Goal: Transaction & Acquisition: Obtain resource

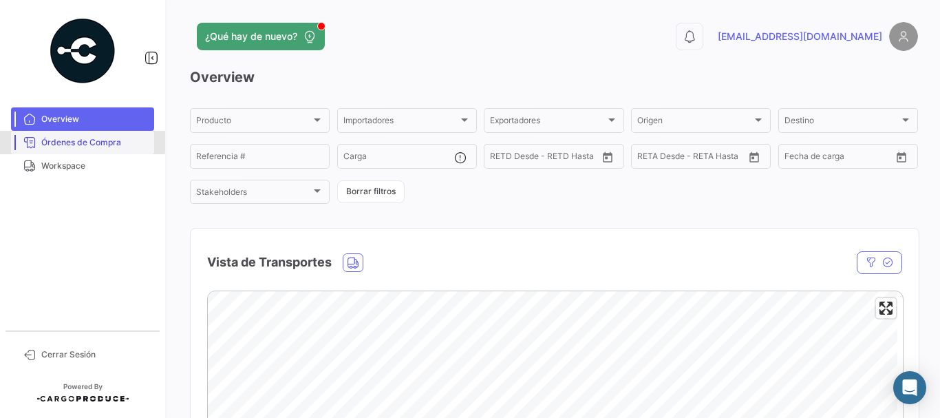
click at [46, 139] on span "Órdenes de Compra" at bounding box center [94, 142] width 107 height 12
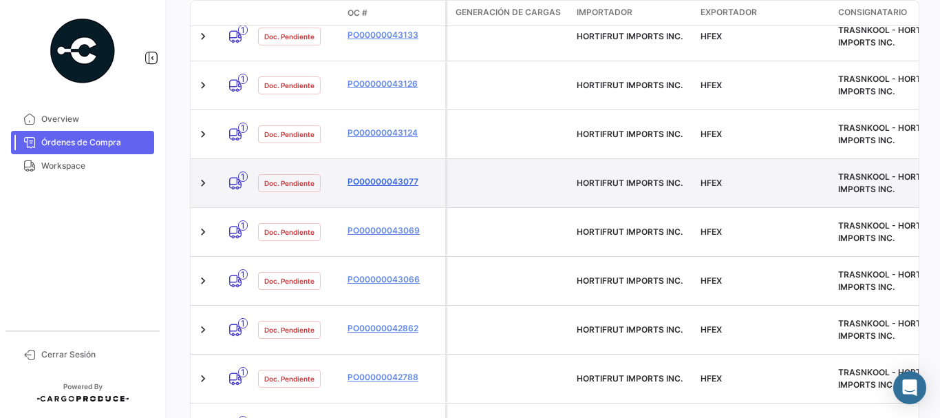
scroll to position [332, 0]
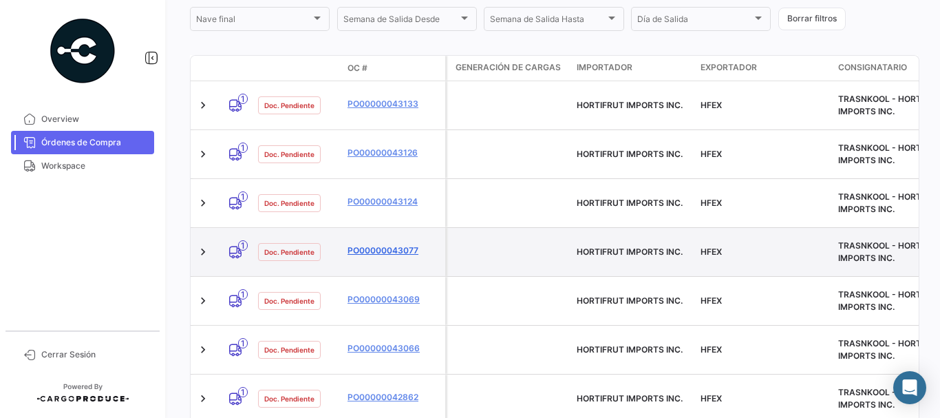
click at [364, 244] on link "PO00000043077" at bounding box center [394, 250] width 92 height 12
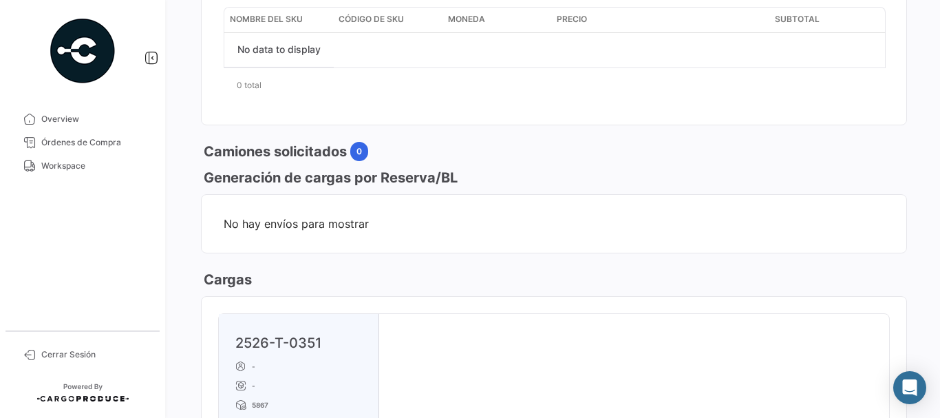
scroll to position [757, 0]
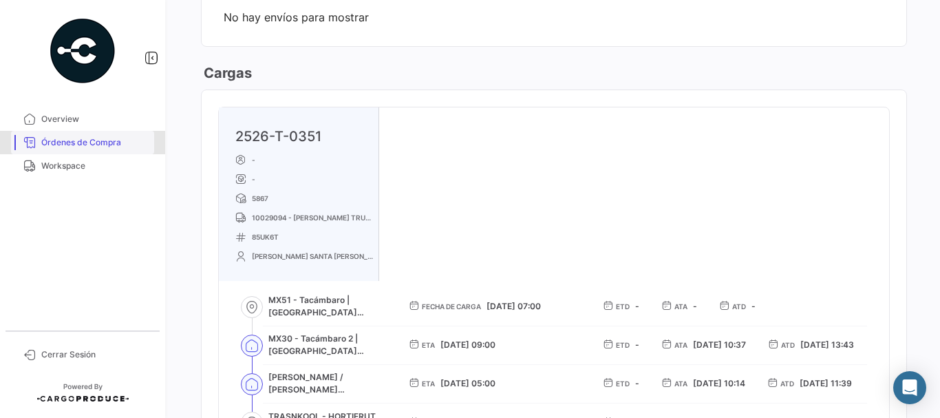
click at [104, 148] on span "Órdenes de Compra" at bounding box center [94, 142] width 107 height 12
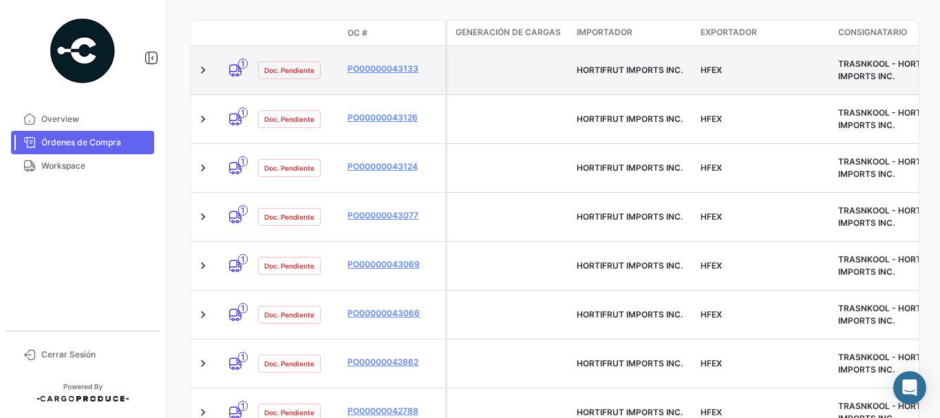
scroll to position [344, 0]
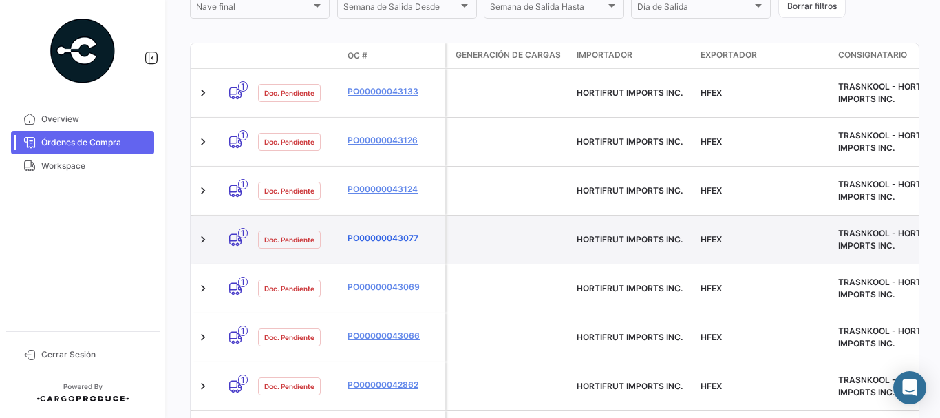
click at [396, 232] on link "PO00000043077" at bounding box center [394, 238] width 92 height 12
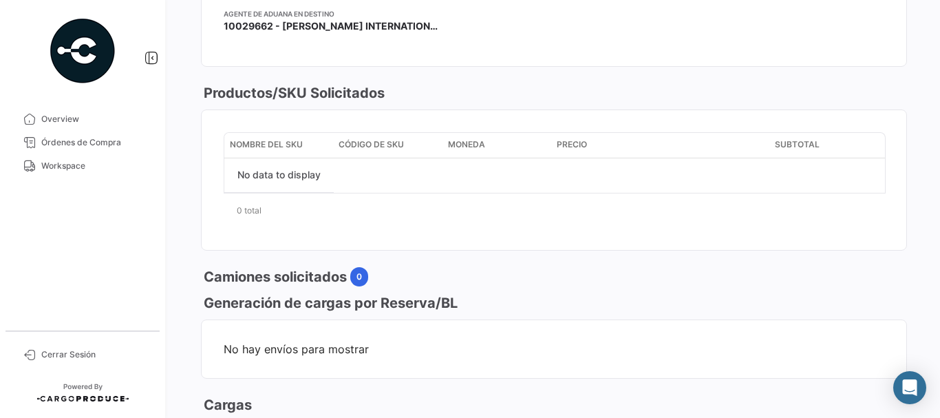
scroll to position [619, 0]
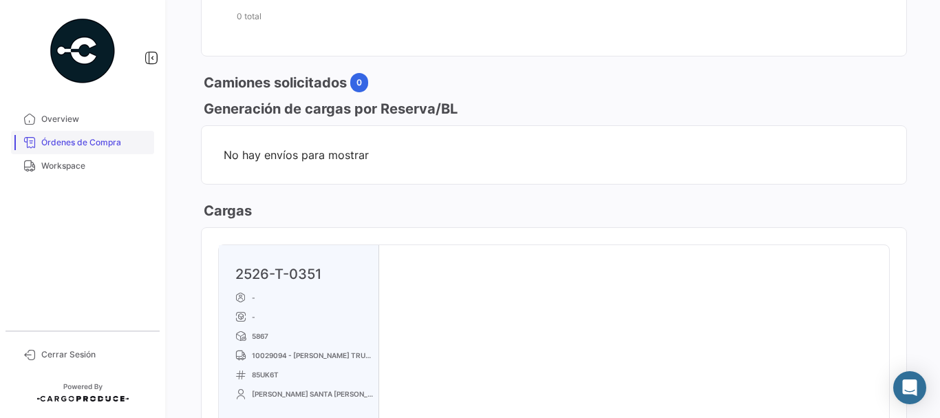
click at [101, 139] on span "Órdenes de Compra" at bounding box center [94, 142] width 107 height 12
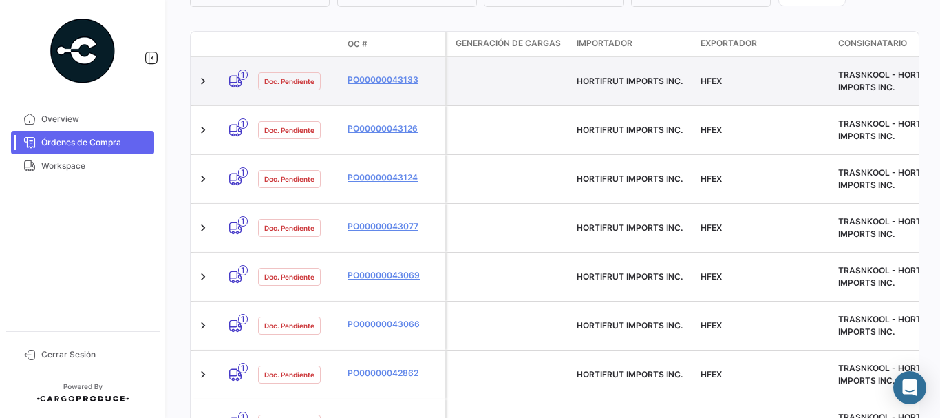
scroll to position [332, 0]
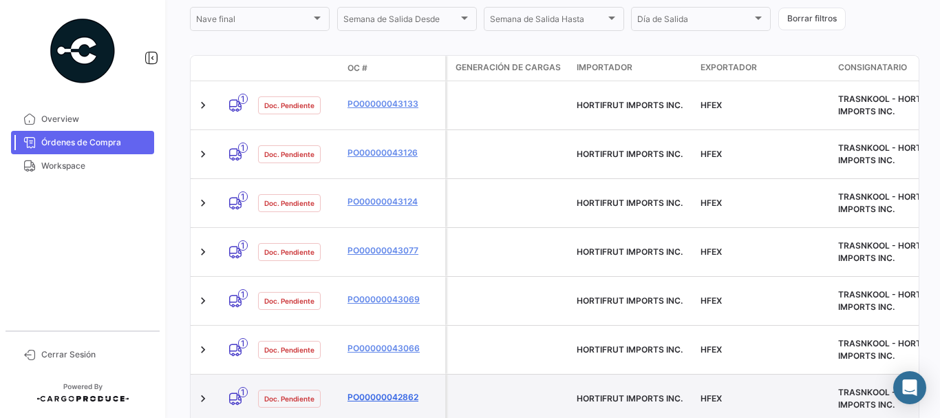
click at [378, 391] on link "PO00000042862" at bounding box center [394, 397] width 92 height 12
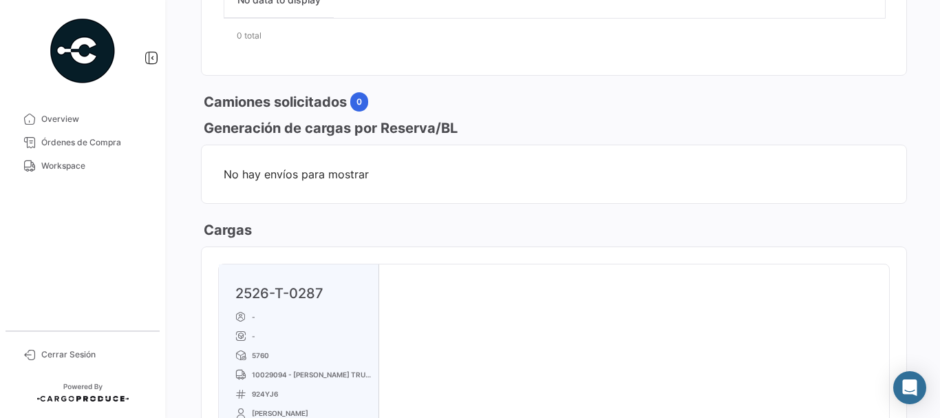
scroll to position [757, 0]
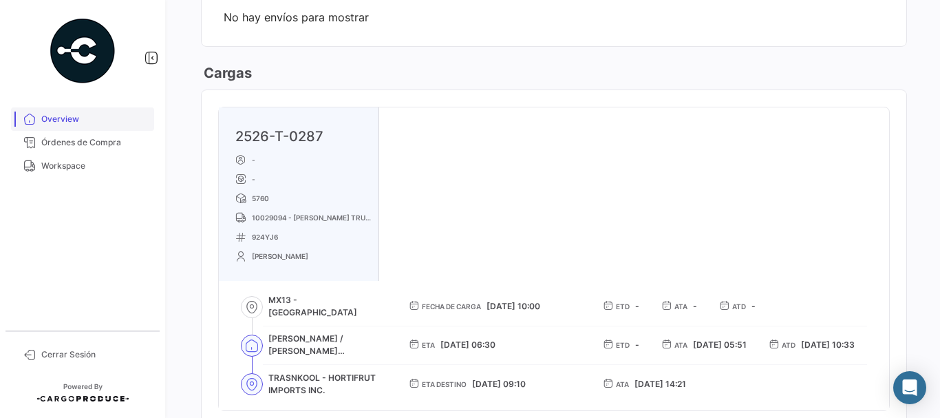
click at [67, 128] on link "Overview" at bounding box center [82, 118] width 143 height 23
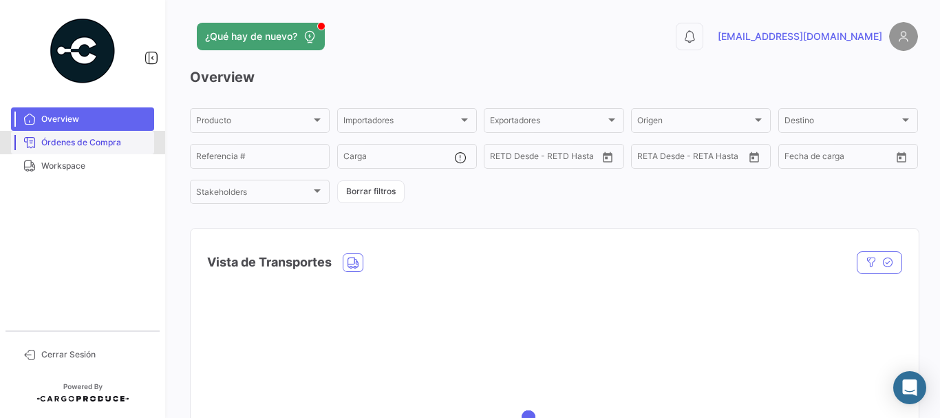
click at [67, 137] on span "Órdenes de Compra" at bounding box center [94, 142] width 107 height 12
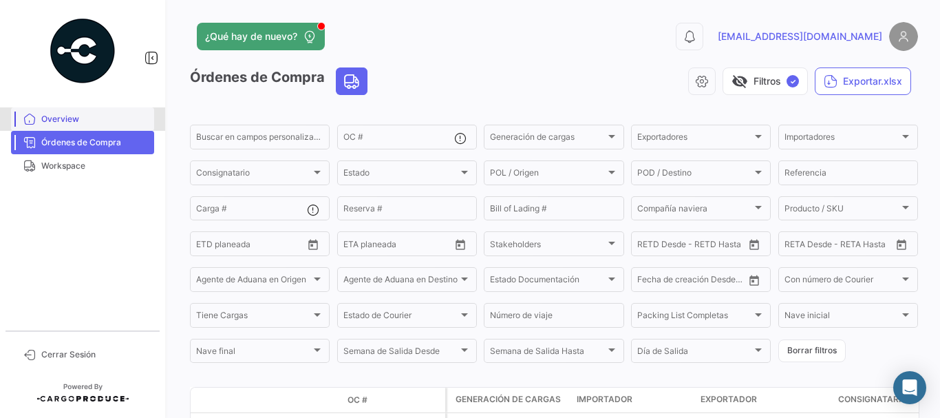
click at [75, 116] on span "Overview" at bounding box center [94, 119] width 107 height 12
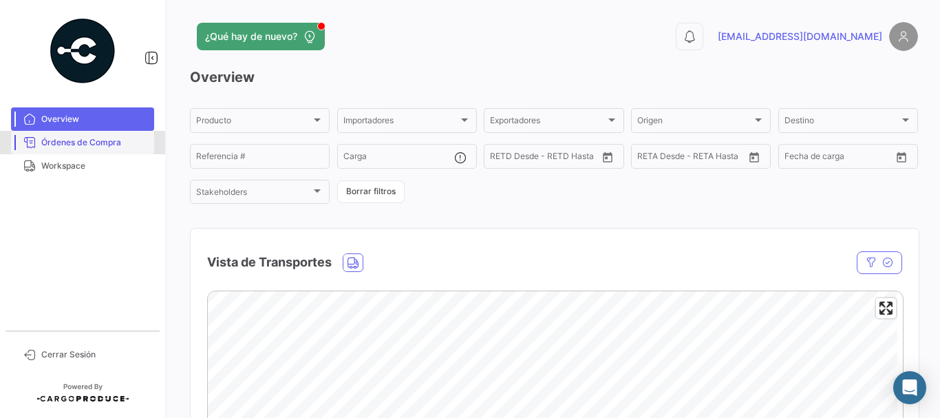
click at [94, 146] on span "Órdenes de Compra" at bounding box center [94, 142] width 107 height 12
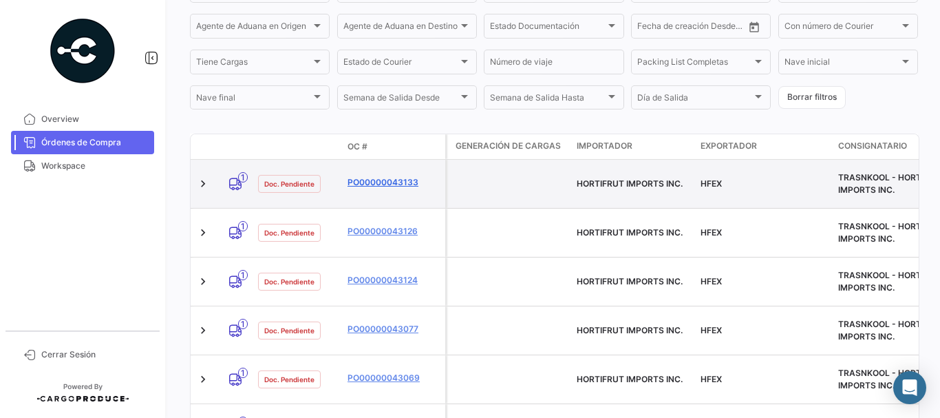
scroll to position [275, 0]
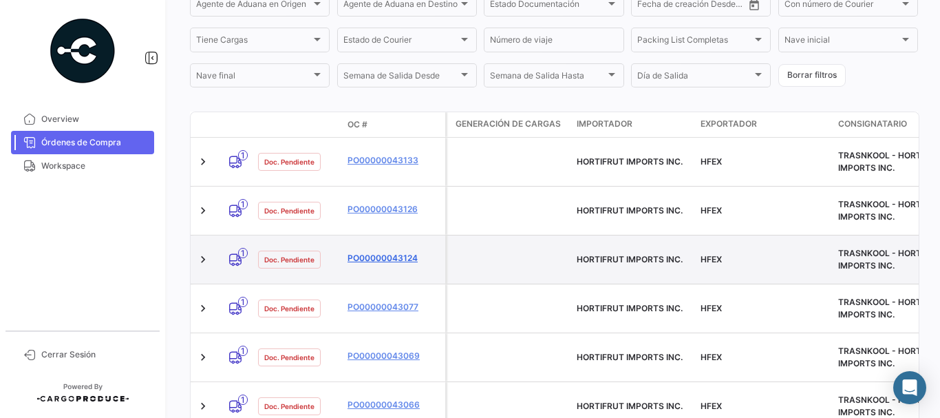
click at [367, 252] on link "PO00000043124" at bounding box center [394, 258] width 92 height 12
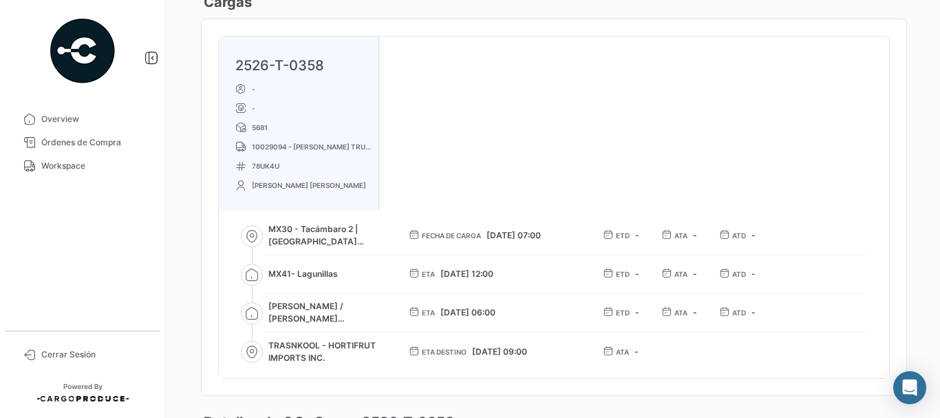
scroll to position [826, 0]
click at [103, 149] on link "Órdenes de Compra" at bounding box center [82, 142] width 143 height 23
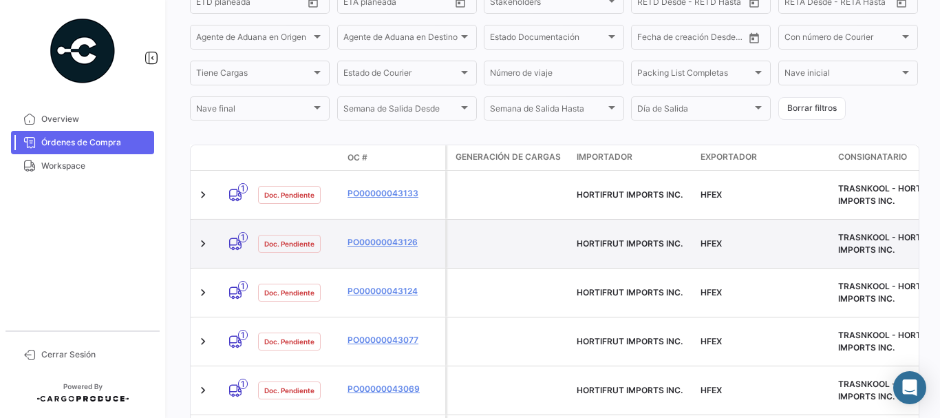
scroll to position [275, 0]
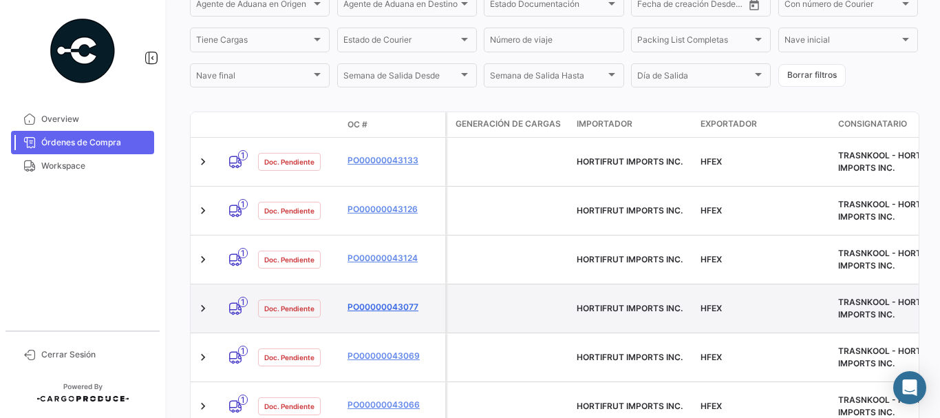
click at [382, 301] on link "PO00000043077" at bounding box center [394, 307] width 92 height 12
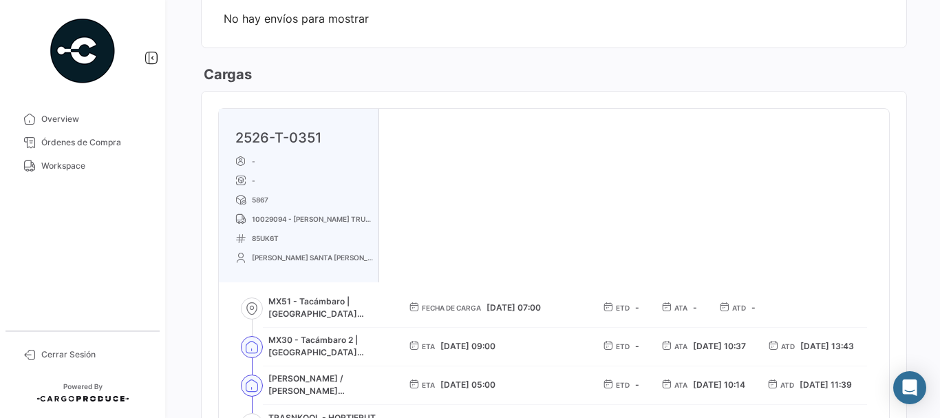
scroll to position [757, 0]
click at [95, 144] on span "Órdenes de Compra" at bounding box center [94, 142] width 107 height 12
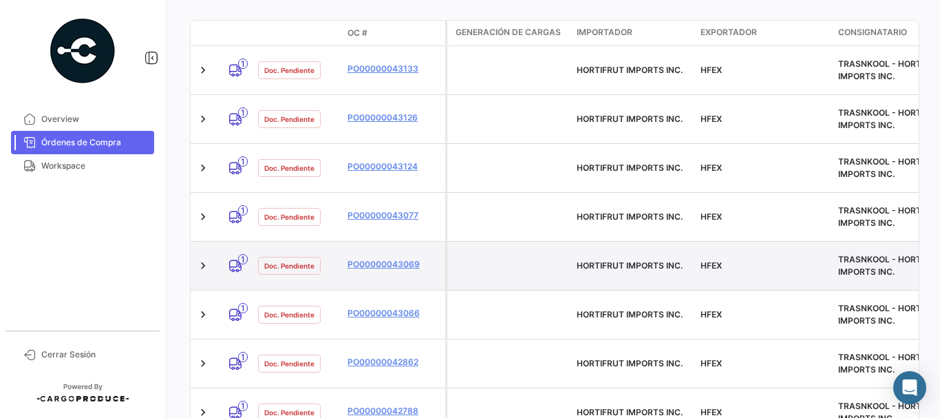
scroll to position [344, 0]
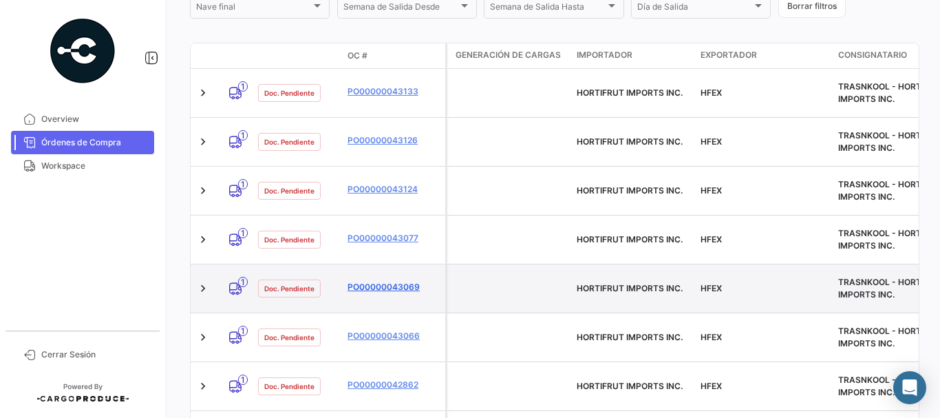
click at [409, 281] on link "PO00000043069" at bounding box center [394, 287] width 92 height 12
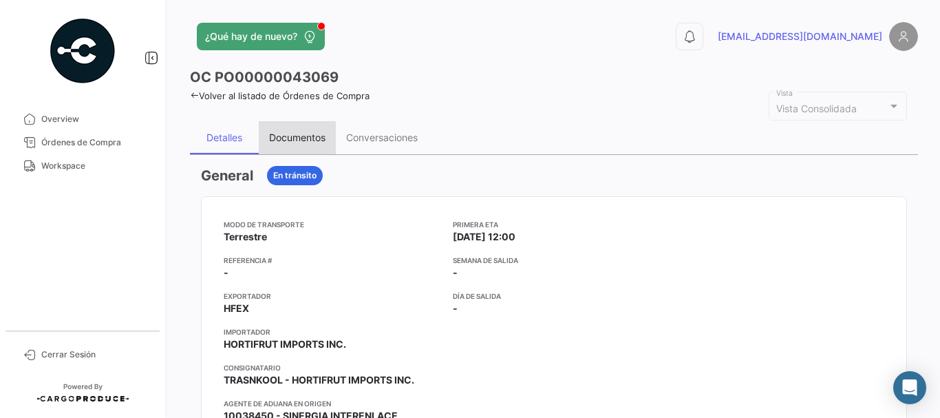
click at [303, 137] on div "Documentos" at bounding box center [297, 137] width 56 height 12
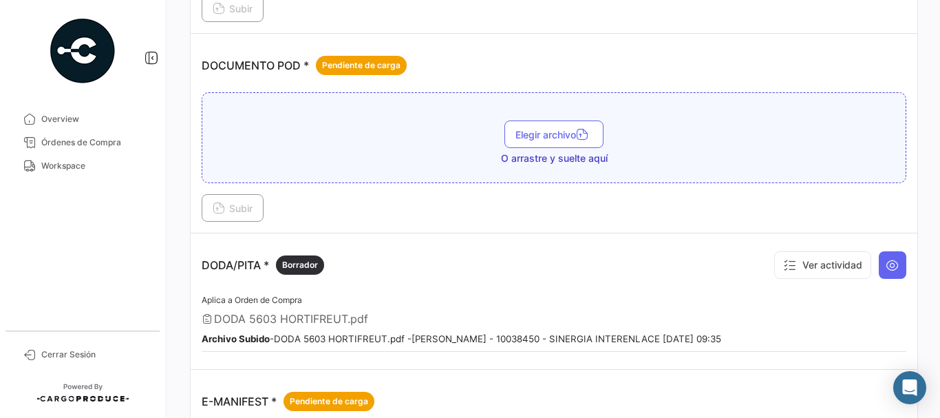
click at [906, 269] on td "DODA/PITA * Borrador Ver actividad Aplica a Orden de Compra DODA 5603 HORTIFREU…" at bounding box center [554, 301] width 727 height 136
click at [886, 267] on icon at bounding box center [893, 265] width 14 height 14
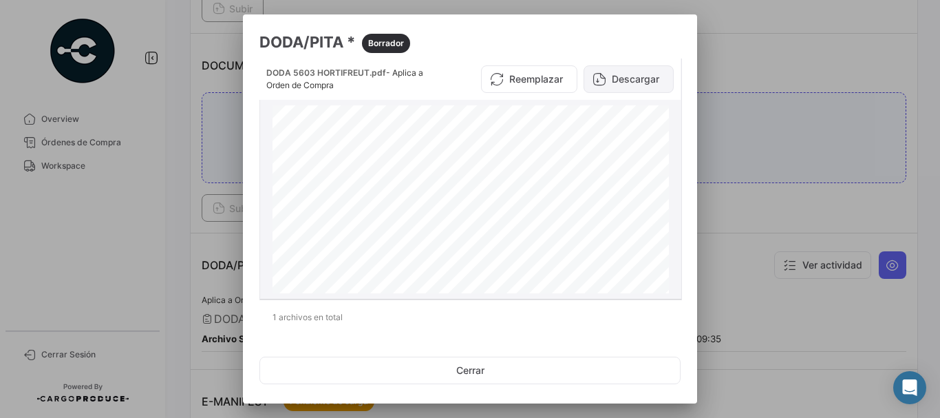
click at [621, 77] on button "Descargar" at bounding box center [629, 79] width 90 height 28
click at [198, 168] on div at bounding box center [470, 209] width 940 height 418
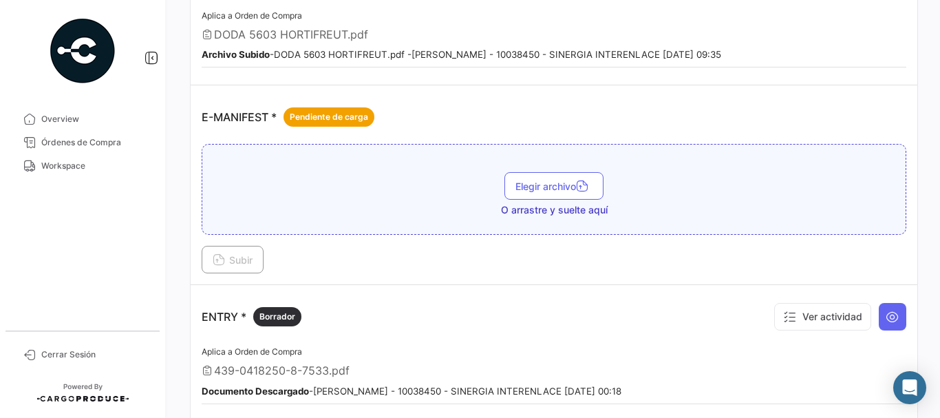
scroll to position [1101, 0]
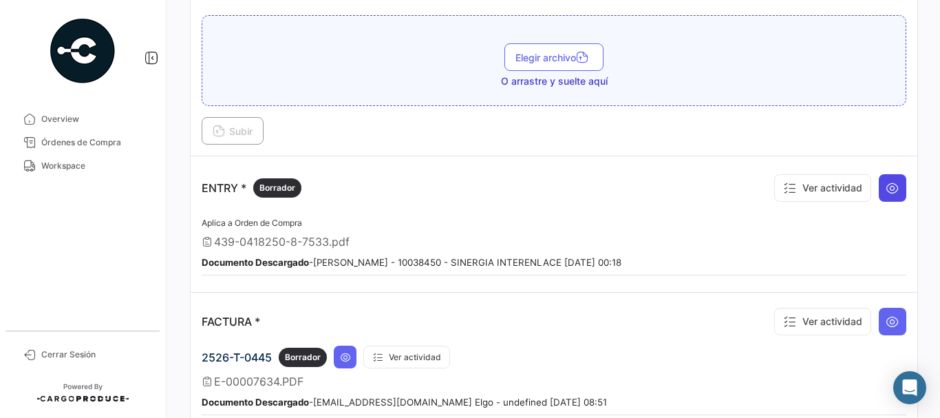
click at [886, 186] on icon at bounding box center [893, 188] width 14 height 14
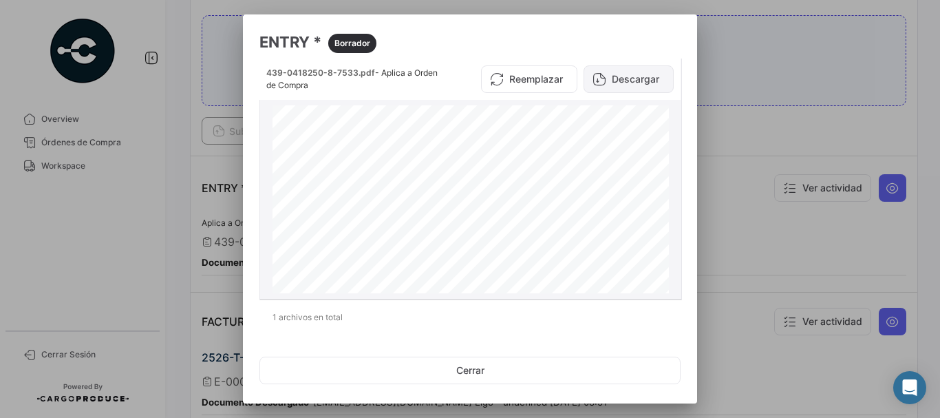
click at [630, 72] on button "Descargar" at bounding box center [629, 79] width 90 height 28
click at [773, 171] on div at bounding box center [470, 209] width 940 height 418
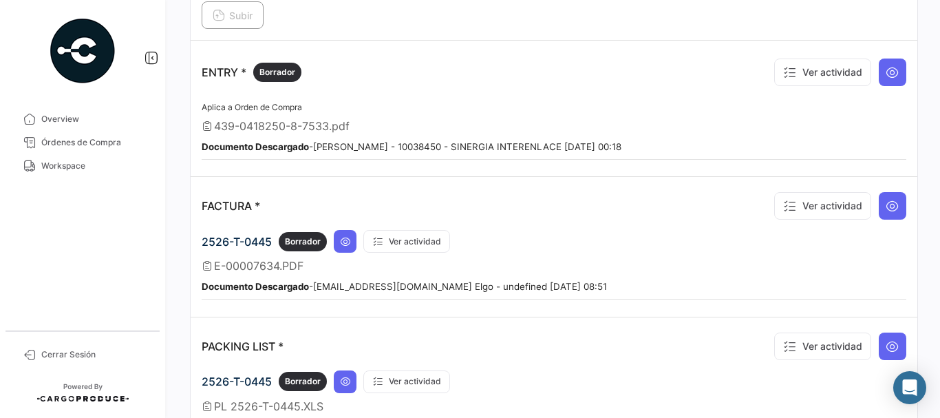
scroll to position [1239, 0]
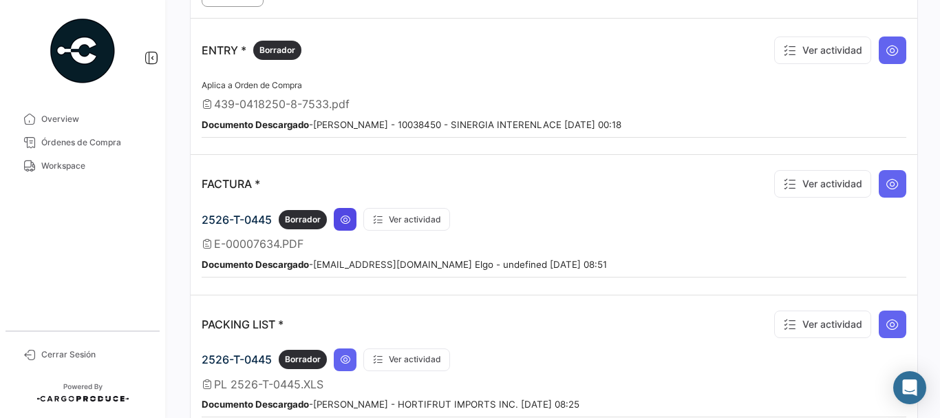
click at [346, 217] on icon at bounding box center [345, 219] width 11 height 11
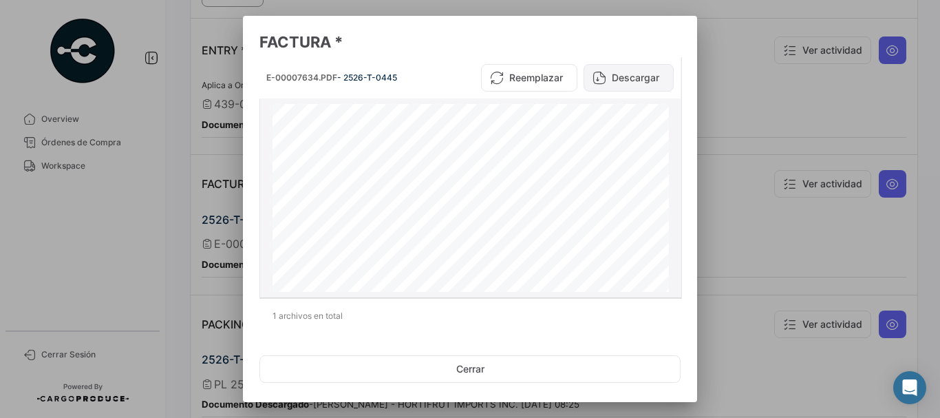
click at [641, 68] on button "Descargar" at bounding box center [629, 78] width 90 height 28
click at [793, 151] on div at bounding box center [470, 209] width 940 height 418
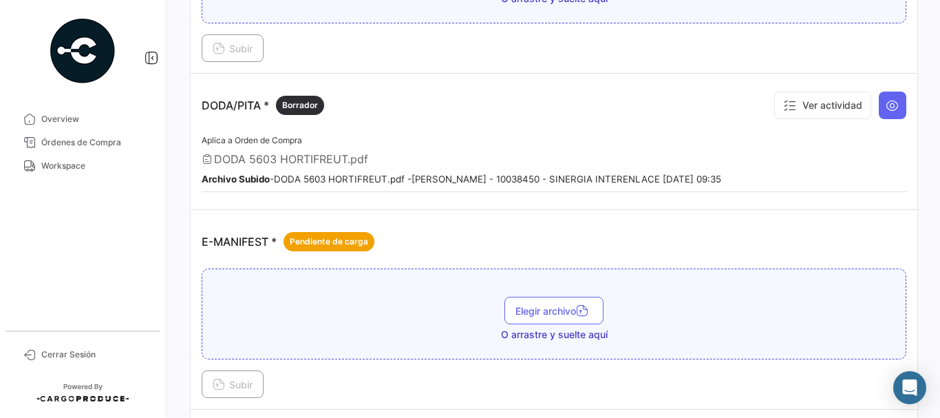
scroll to position [757, 0]
